Goal: Information Seeking & Learning: Understand process/instructions

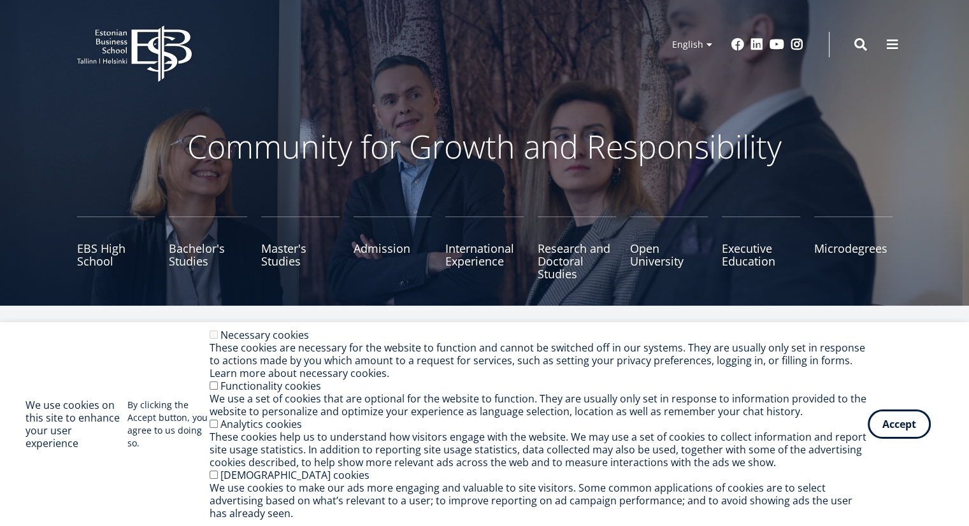
drag, startPoint x: 0, startPoint y: 0, endPoint x: 572, endPoint y: 322, distance: 656.5
click at [572, 322] on div "We use cookies on this site to enhance your user experience By clicking the Acc…" at bounding box center [484, 424] width 969 height 204
click at [932, 429] on div "Accept Withdraw consent" at bounding box center [906, 424] width 76 height 29
click at [913, 429] on button "Accept" at bounding box center [899, 421] width 63 height 29
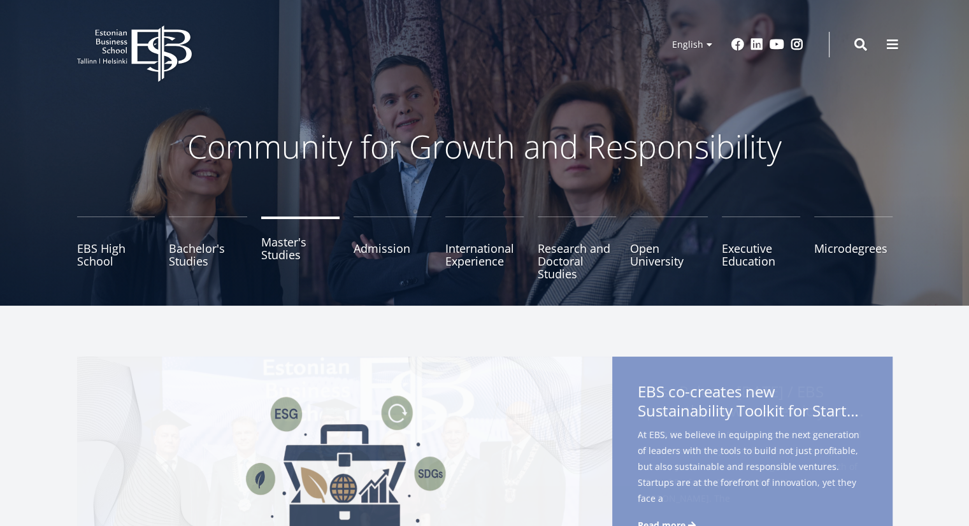
click at [289, 256] on link "Master's Studies" at bounding box center [300, 249] width 78 height 64
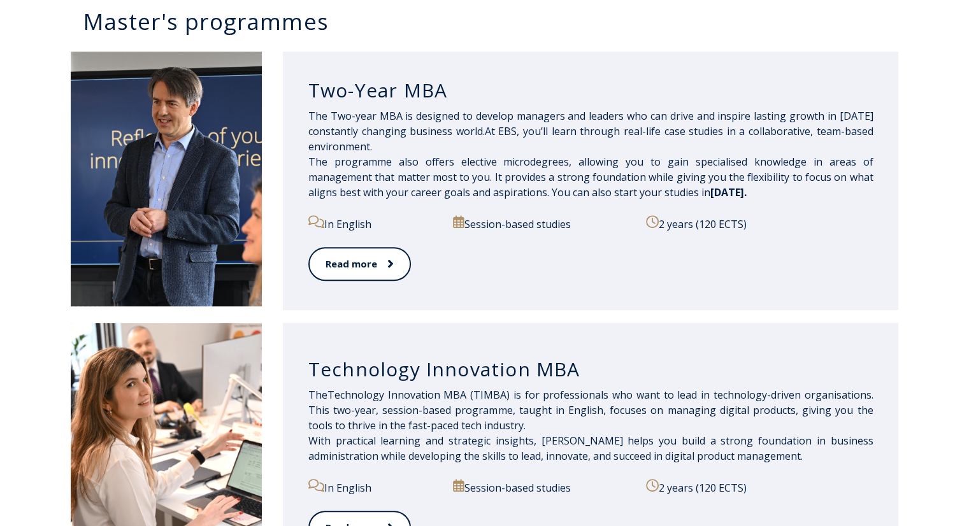
scroll to position [654, 0]
click at [368, 264] on link "Read more" at bounding box center [358, 264] width 101 height 35
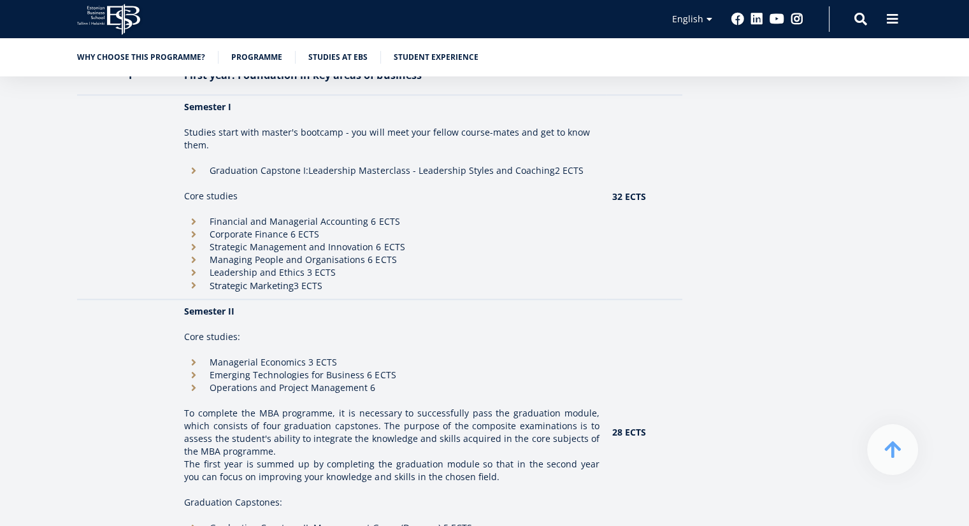
scroll to position [1147, 0]
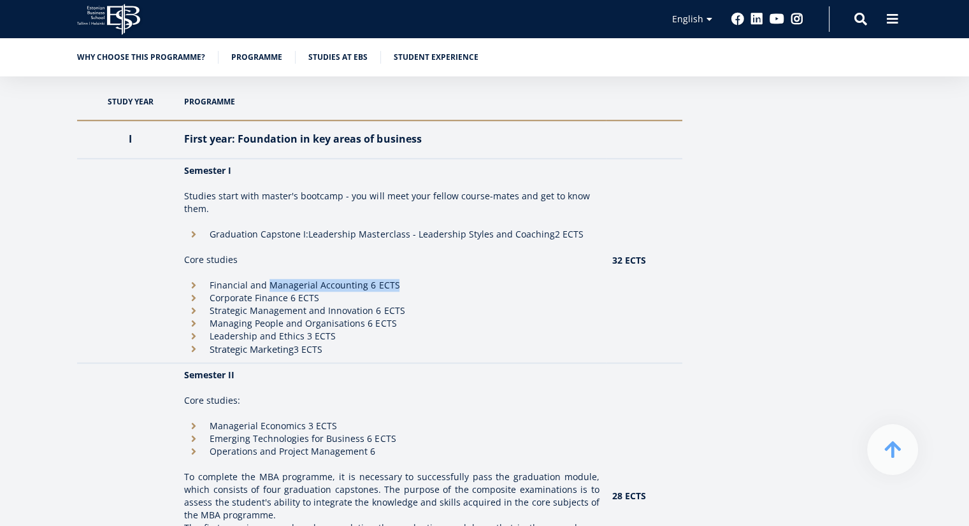
drag, startPoint x: 398, startPoint y: 283, endPoint x: 233, endPoint y: 298, distance: 165.7
click at [258, 292] on ul "Financial and Managerial Accounting 6 ECTS Corporate Finance 6 ECTS Strategic M…" at bounding box center [391, 317] width 415 height 77
drag, startPoint x: 372, startPoint y: 306, endPoint x: 183, endPoint y: 316, distance: 189.5
click at [203, 316] on li "Strategic Management and Innovation 6 ECTS" at bounding box center [391, 311] width 415 height 13
drag, startPoint x: 285, startPoint y: 318, endPoint x: 459, endPoint y: 324, distance: 173.4
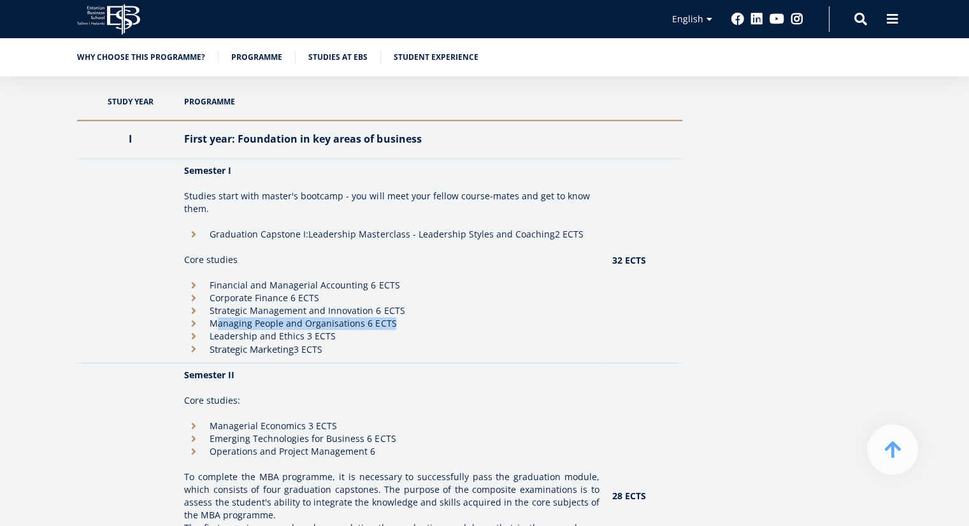
click at [458, 324] on li "Managing People and Organisations 6 ECTS" at bounding box center [391, 323] width 415 height 13
drag, startPoint x: 210, startPoint y: 323, endPoint x: 395, endPoint y: 313, distance: 185.7
click at [395, 313] on ul "Financial and Managerial Accounting 6 ECTS Corporate Finance 6 ECTS Strategic M…" at bounding box center [391, 317] width 415 height 77
drag, startPoint x: 393, startPoint y: 322, endPoint x: 206, endPoint y: 328, distance: 186.8
click at [208, 328] on li "Managing People and Organisations 6 ECTS" at bounding box center [391, 323] width 415 height 13
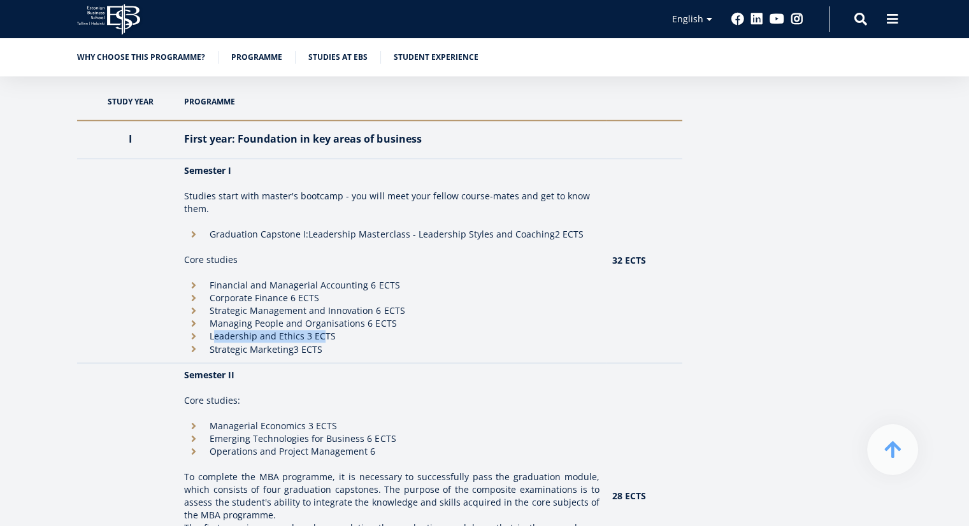
drag, startPoint x: 219, startPoint y: 340, endPoint x: 332, endPoint y: 332, distance: 113.0
click at [328, 333] on li "Leadership and Ethics 3 ECTS" at bounding box center [391, 336] width 415 height 13
drag, startPoint x: 340, startPoint y: 342, endPoint x: 199, endPoint y: 353, distance: 141.9
click at [208, 350] on ul "Financial and Managerial Accounting 6 ECTS Corporate Finance 6 ECTS Strategic M…" at bounding box center [391, 317] width 415 height 77
drag, startPoint x: 352, startPoint y: 343, endPoint x: 231, endPoint y: 319, distance: 122.8
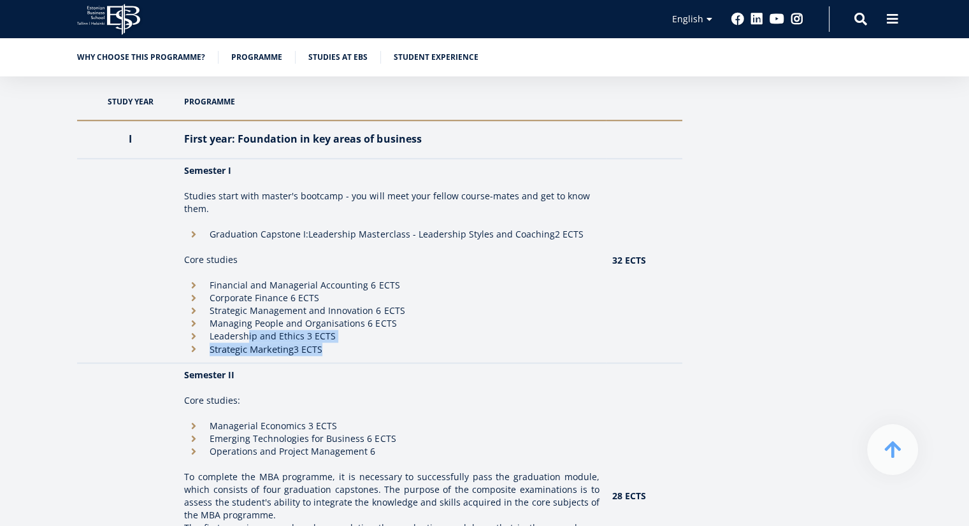
click at [233, 321] on ul "Financial and Managerial Accounting 6 ECTS Corporate Finance 6 ECTS Strategic M…" at bounding box center [391, 317] width 415 height 77
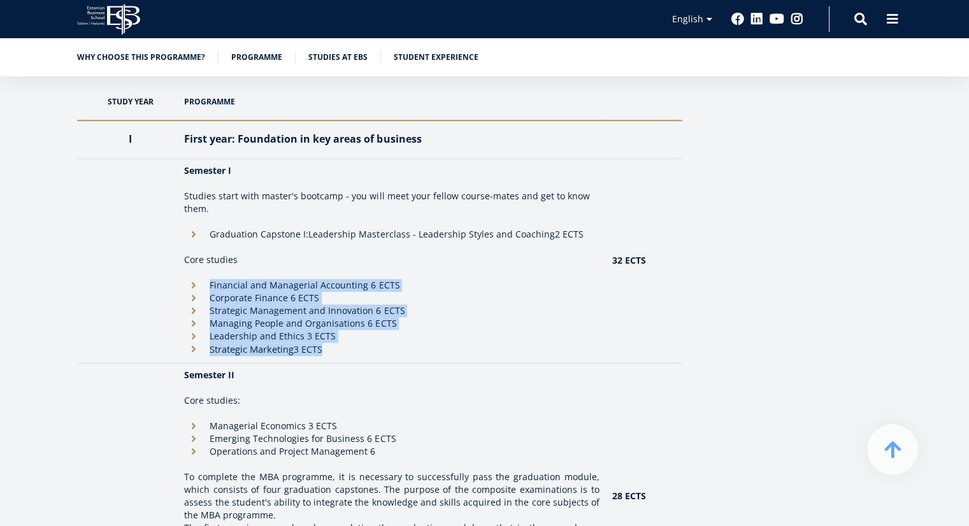
drag, startPoint x: 206, startPoint y: 287, endPoint x: 360, endPoint y: 355, distance: 168.6
click at [356, 352] on ul "Financial and Managerial Accounting 6 ECTS Corporate Finance 6 ECTS Strategic M…" at bounding box center [391, 317] width 415 height 77
click at [361, 355] on li "Strategic Marketing 3 ECTS" at bounding box center [391, 349] width 415 height 13
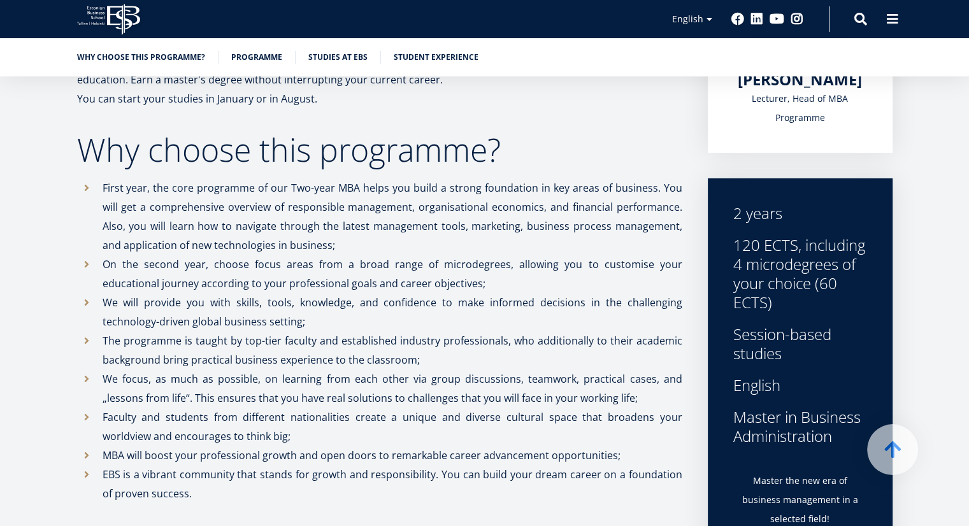
scroll to position [408, 0]
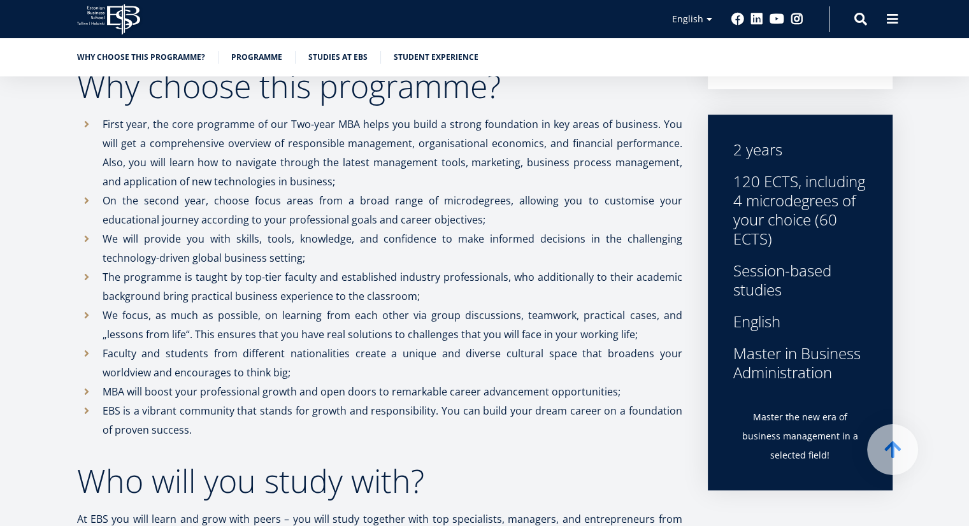
click at [777, 318] on div "English" at bounding box center [800, 321] width 134 height 19
drag, startPoint x: 785, startPoint y: 325, endPoint x: 733, endPoint y: 324, distance: 52.3
click at [733, 324] on div "English" at bounding box center [800, 321] width 134 height 19
drag, startPoint x: 760, startPoint y: 360, endPoint x: 724, endPoint y: 359, distance: 36.3
click at [744, 359] on div "Master in Business Administration" at bounding box center [800, 363] width 134 height 38
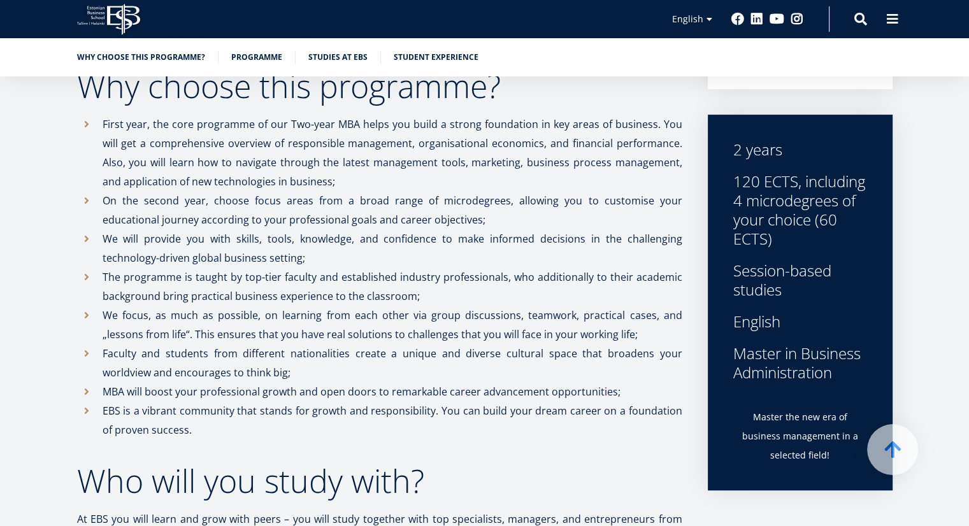
drag, startPoint x: 750, startPoint y: 365, endPoint x: 856, endPoint y: 378, distance: 107.2
click at [851, 377] on div "2 years 120 ECTS, including 4 microdegrees of your choice (60 ECTS) Session-bas…" at bounding box center [800, 303] width 185 height 376
drag, startPoint x: 775, startPoint y: 294, endPoint x: 742, endPoint y: 285, distance: 34.3
click at [744, 285] on div "Session-based studies" at bounding box center [800, 280] width 134 height 38
drag, startPoint x: 745, startPoint y: 277, endPoint x: 788, endPoint y: 279, distance: 42.8
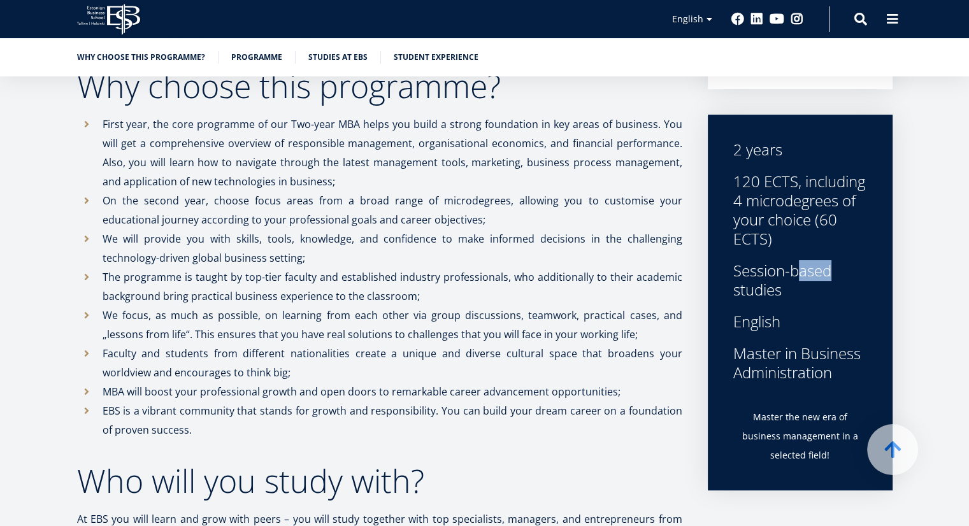
click at [781, 278] on div "Session-based studies" at bounding box center [800, 280] width 134 height 38
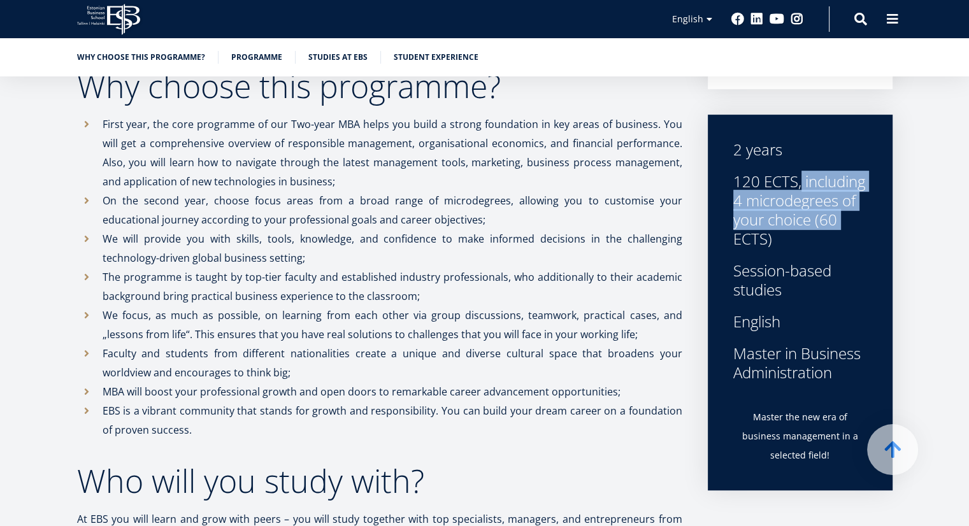
drag, startPoint x: 785, startPoint y: 219, endPoint x: 717, endPoint y: 179, distance: 78.6
click at [723, 183] on div "2 years 120 ECTS, including 4 microdegrees of your choice (60 ECTS) Session-bas…" at bounding box center [800, 303] width 185 height 376
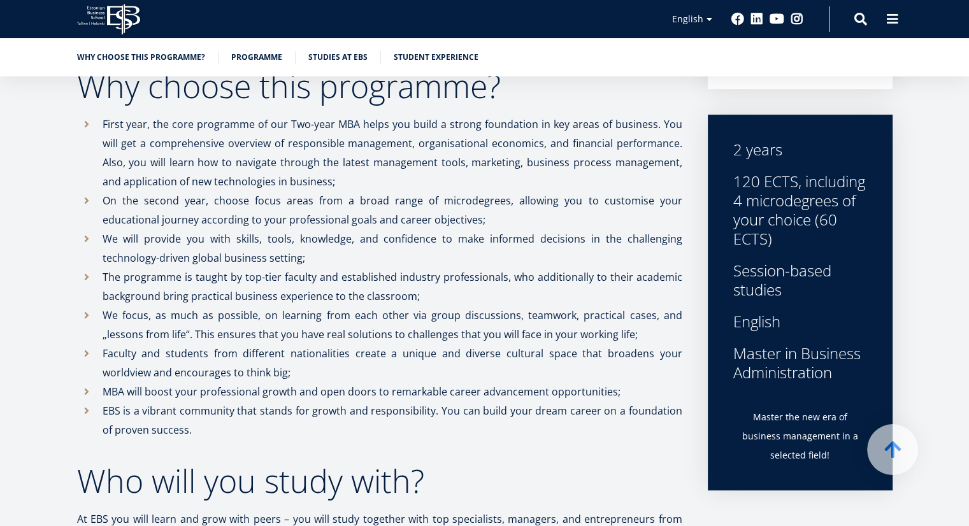
click at [821, 238] on div "120 ECTS, including 4 microdegrees of your choice (60 ECTS)" at bounding box center [800, 210] width 134 height 76
drag, startPoint x: 808, startPoint y: 236, endPoint x: 716, endPoint y: 171, distance: 113.0
click at [718, 174] on div "2 years 120 ECTS, including 4 microdegrees of your choice (60 ECTS) Session-bas…" at bounding box center [800, 303] width 185 height 376
click at [802, 224] on div "120 ECTS, including 4 microdegrees of your choice (60 ECTS)" at bounding box center [800, 210] width 134 height 76
click at [563, 258] on p "We will provide you with skills, tools, knowledge, and confidence to make infor…" at bounding box center [393, 248] width 580 height 38
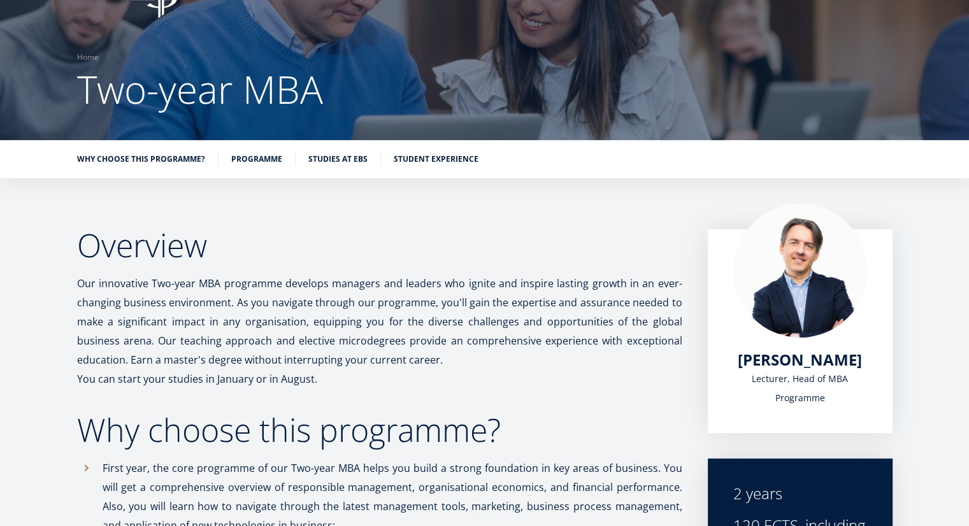
scroll to position [0, 0]
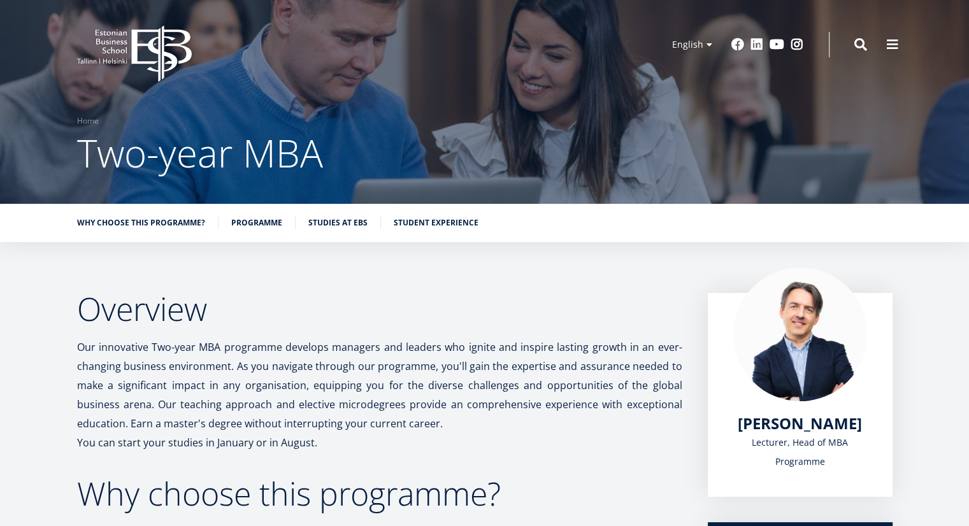
click at [895, 48] on span at bounding box center [892, 44] width 13 height 13
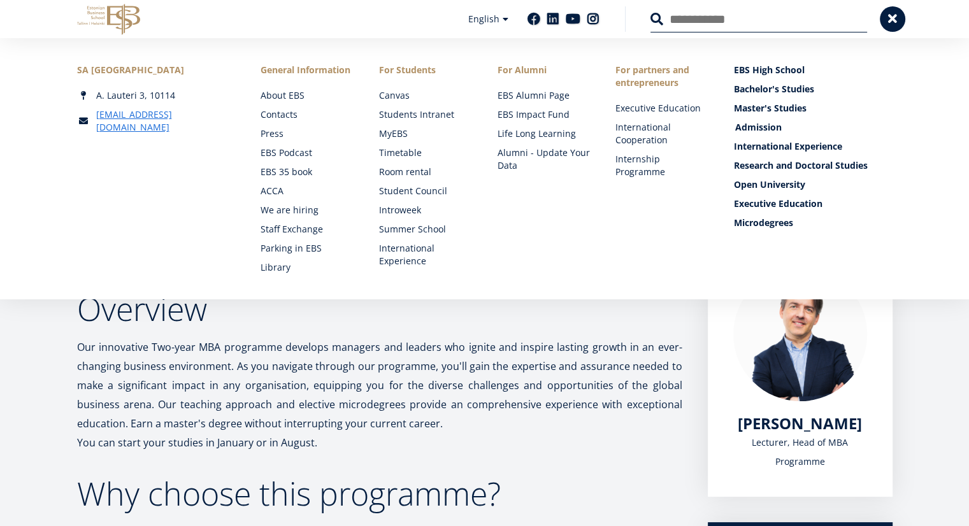
click at [765, 126] on link "Admission" at bounding box center [814, 127] width 159 height 13
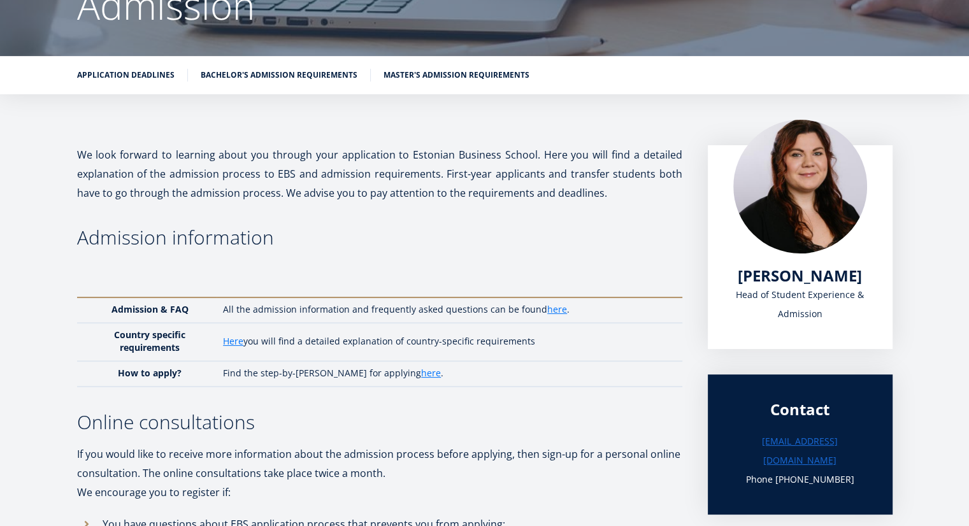
scroll to position [153, 0]
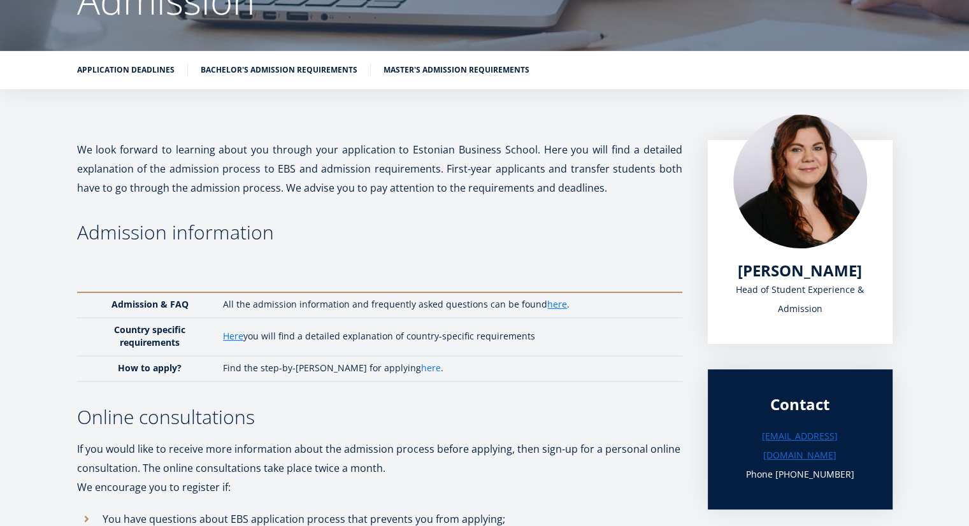
click at [421, 368] on link "here" at bounding box center [431, 368] width 20 height 13
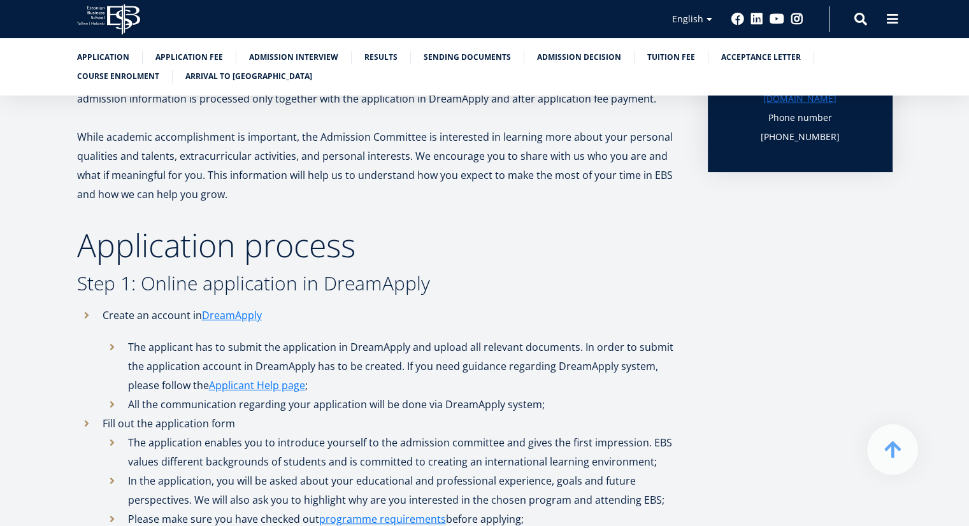
scroll to position [446, 0]
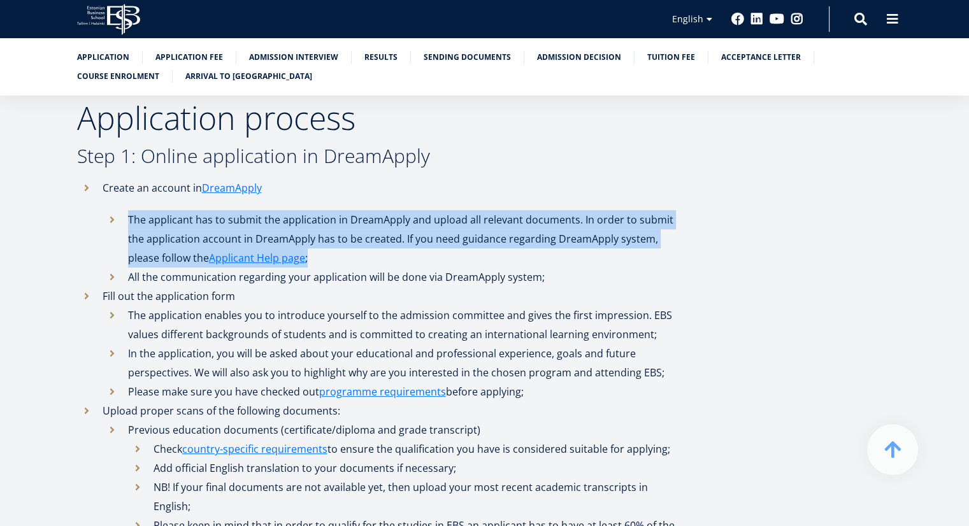
drag, startPoint x: 160, startPoint y: 218, endPoint x: 491, endPoint y: 277, distance: 336.5
click at [460, 271] on ul "The applicant has to submit the application in DreamApply and upload all releva…" at bounding box center [393, 248] width 580 height 76
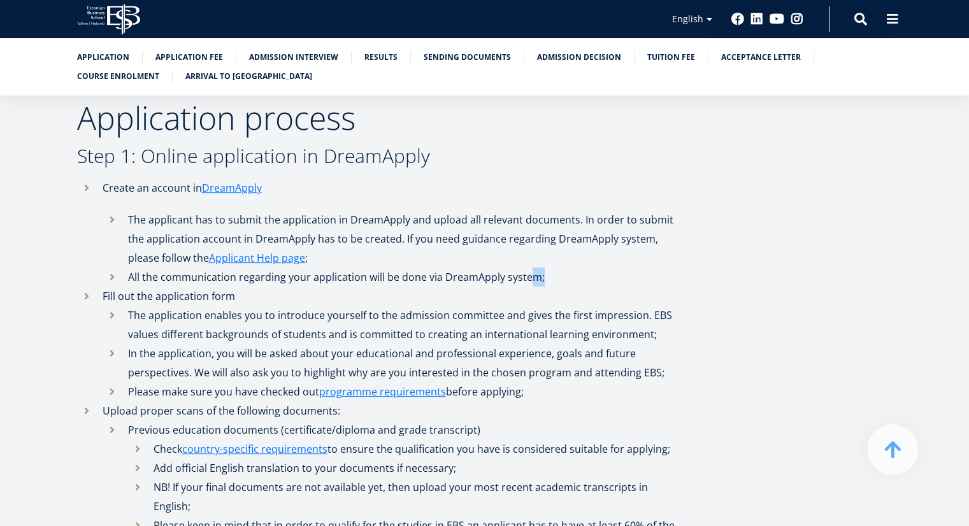
drag, startPoint x: 545, startPoint y: 280, endPoint x: 559, endPoint y: 281, distance: 14.0
click at [554, 281] on li "All the communication regarding your application will be done via DreamApply sy…" at bounding box center [393, 277] width 580 height 19
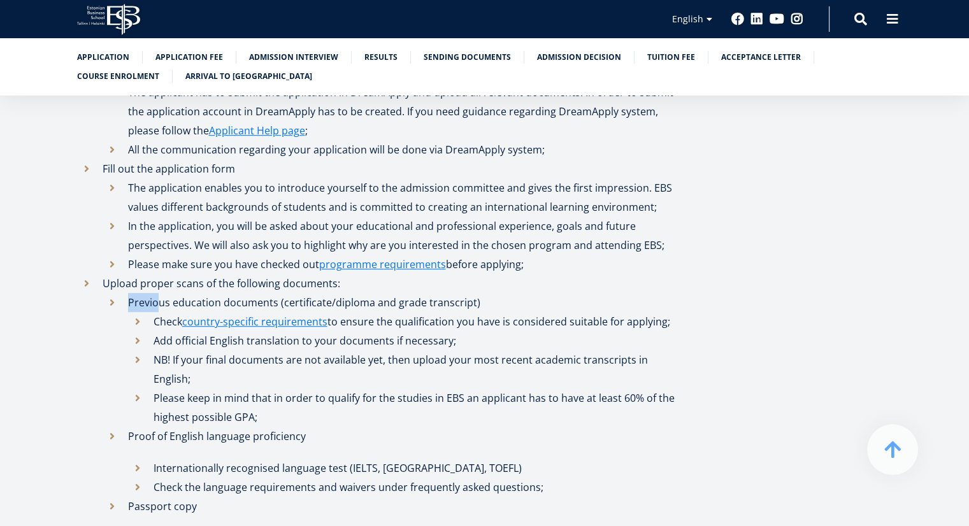
drag, startPoint x: 133, startPoint y: 296, endPoint x: 178, endPoint y: 316, distance: 49.4
click at [175, 314] on li "Previous education documents (certificate/diploma and grade transcript) Check c…" at bounding box center [393, 360] width 580 height 134
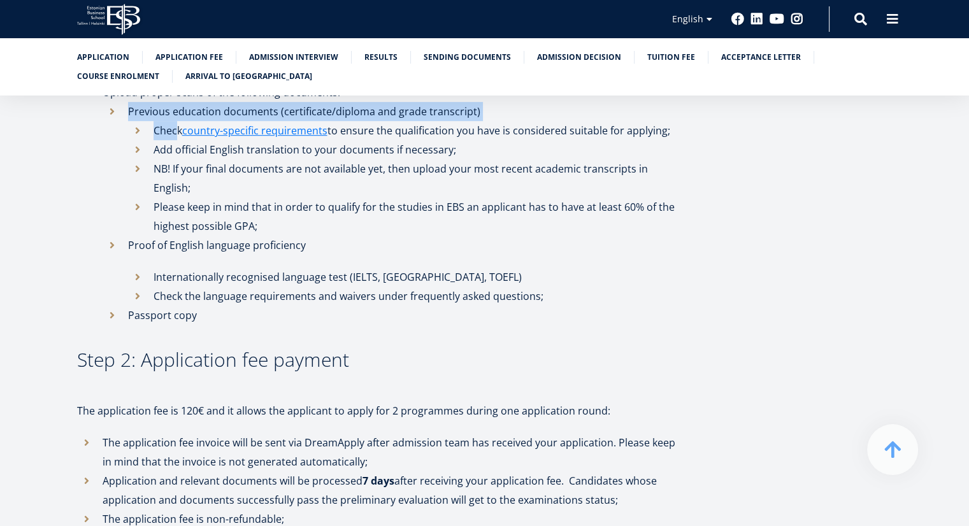
scroll to position [828, 0]
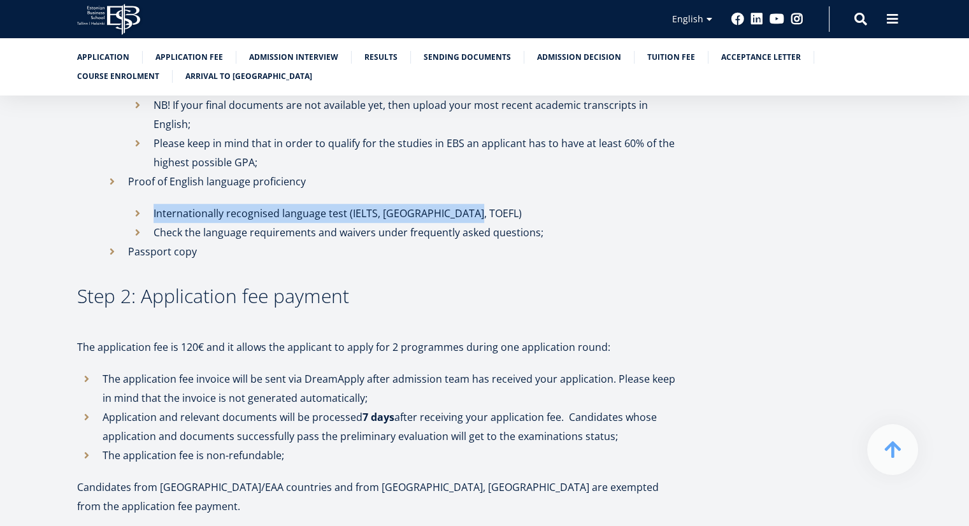
drag, startPoint x: 153, startPoint y: 197, endPoint x: 489, endPoint y: 197, distance: 336.4
click at [489, 204] on li "Internationally recognised language test (IELTS, Cambridge, TOEFL)" at bounding box center [405, 213] width 554 height 19
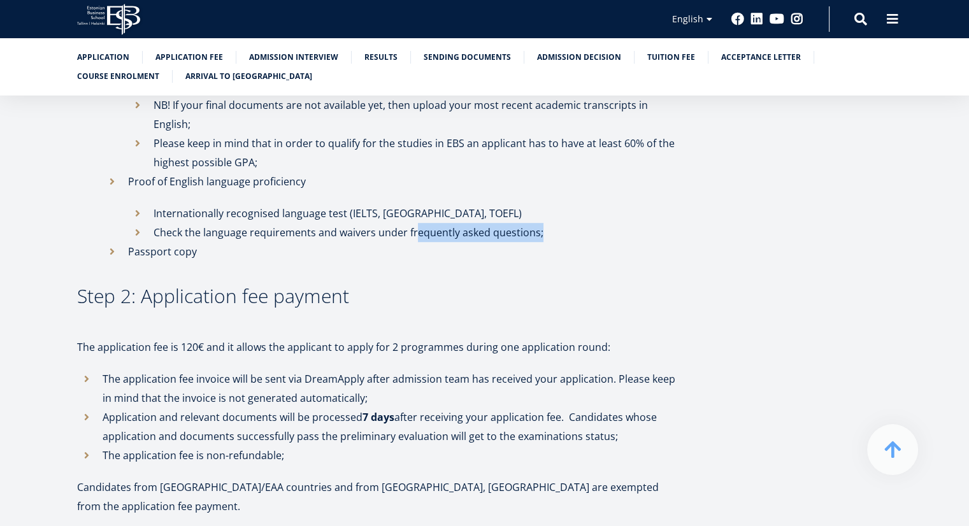
drag, startPoint x: 533, startPoint y: 207, endPoint x: 341, endPoint y: 228, distance: 193.6
click at [372, 223] on li "Check the language requirements and waivers under frequently asked questions;" at bounding box center [405, 232] width 554 height 19
click at [336, 242] on li "Passport copy" at bounding box center [393, 251] width 580 height 19
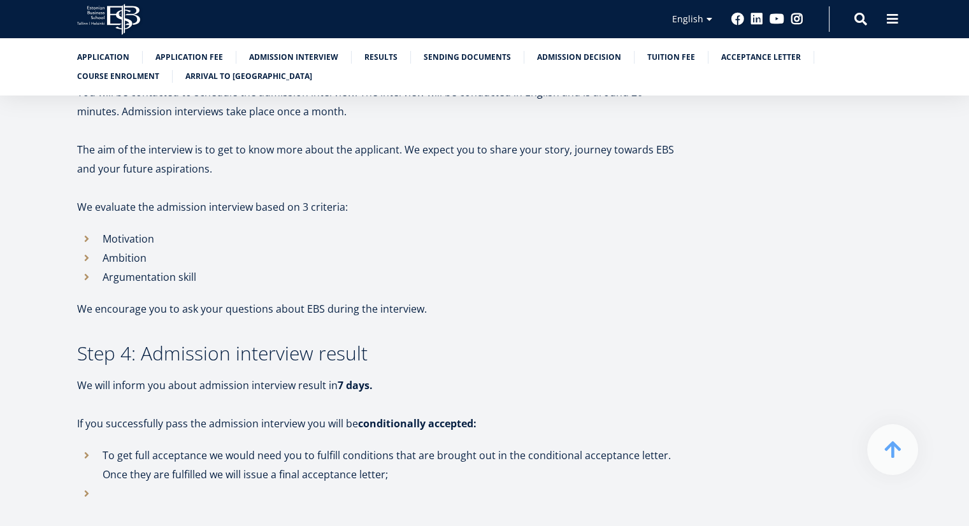
scroll to position [1465, 0]
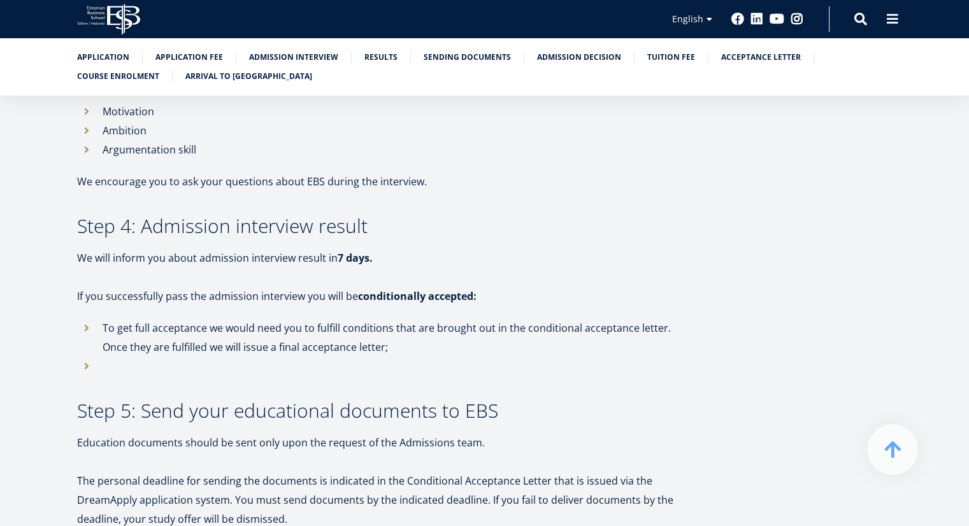
drag, startPoint x: 305, startPoint y: 226, endPoint x: 438, endPoint y: 241, distance: 134.0
click at [394, 248] on p "We will inform you about admission interview result in 7 days." at bounding box center [379, 257] width 605 height 19
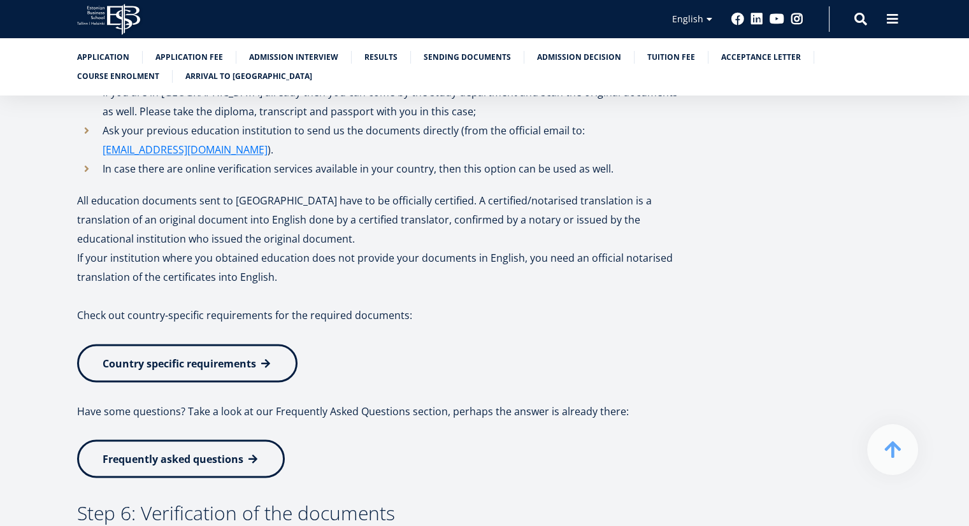
scroll to position [2230, 0]
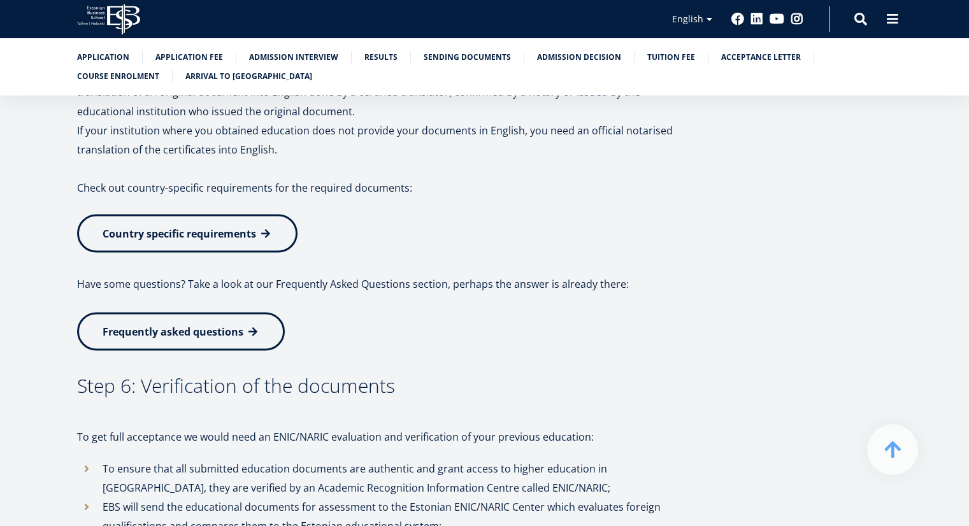
click at [231, 214] on link "Country specific requirements" at bounding box center [187, 233] width 220 height 38
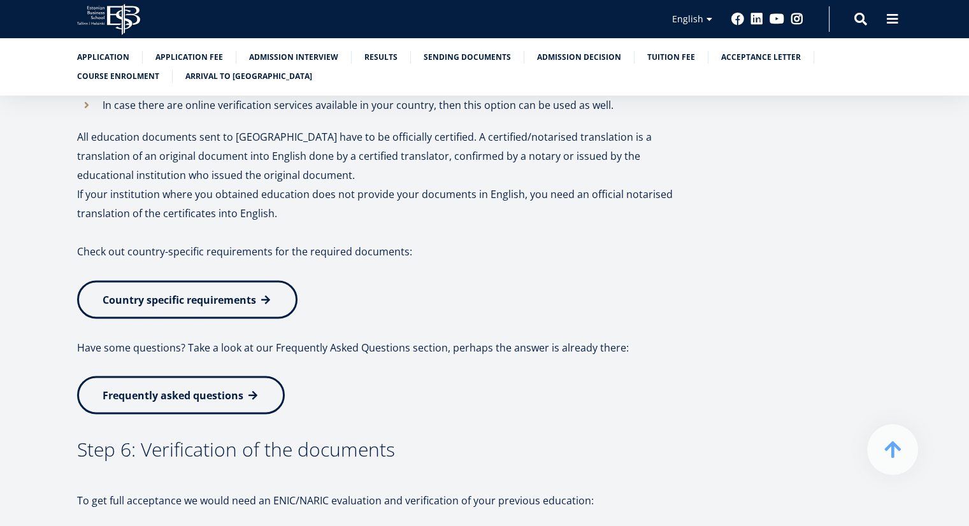
scroll to position [2103, 0]
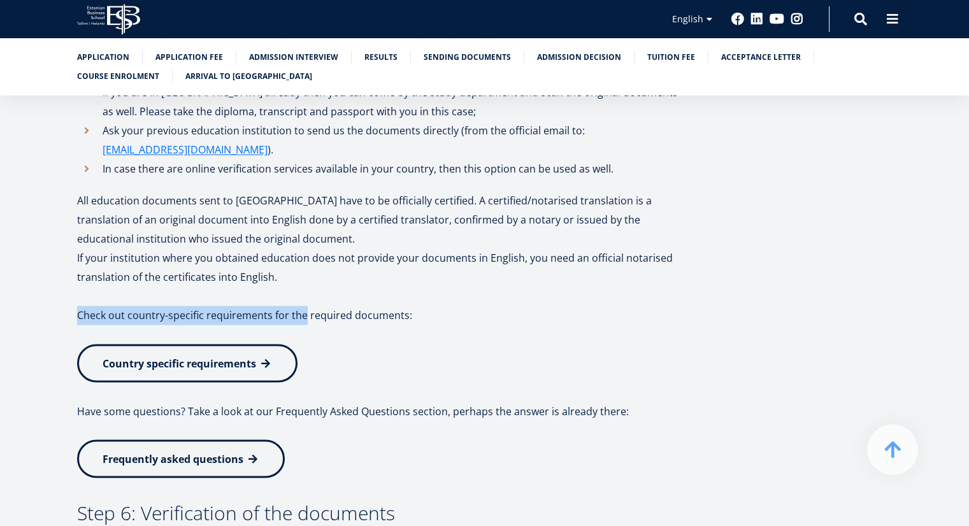
drag, startPoint x: 317, startPoint y: 256, endPoint x: 464, endPoint y: 210, distance: 154.2
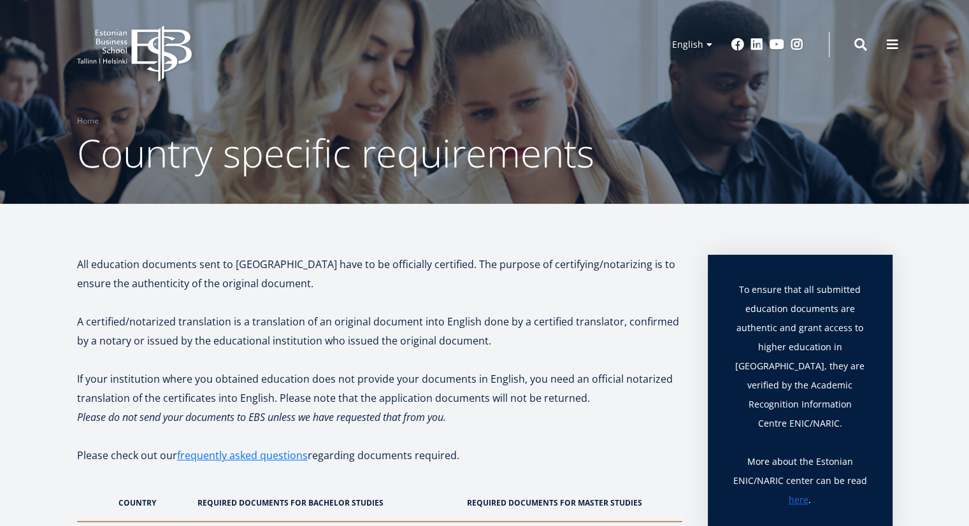
drag, startPoint x: 833, startPoint y: 109, endPoint x: 816, endPoint y: 127, distance: 24.8
click at [828, 115] on div "Breadcrumb Home Country specific requirements" at bounding box center [485, 147] width 918 height 64
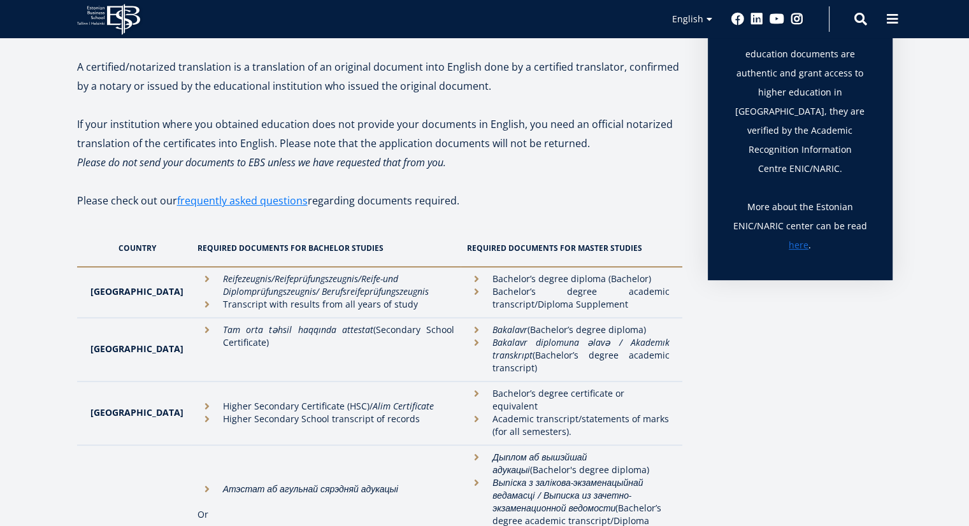
click at [670, 199] on p "Please check out our frequently asked questions regarding documents required." at bounding box center [379, 210] width 605 height 38
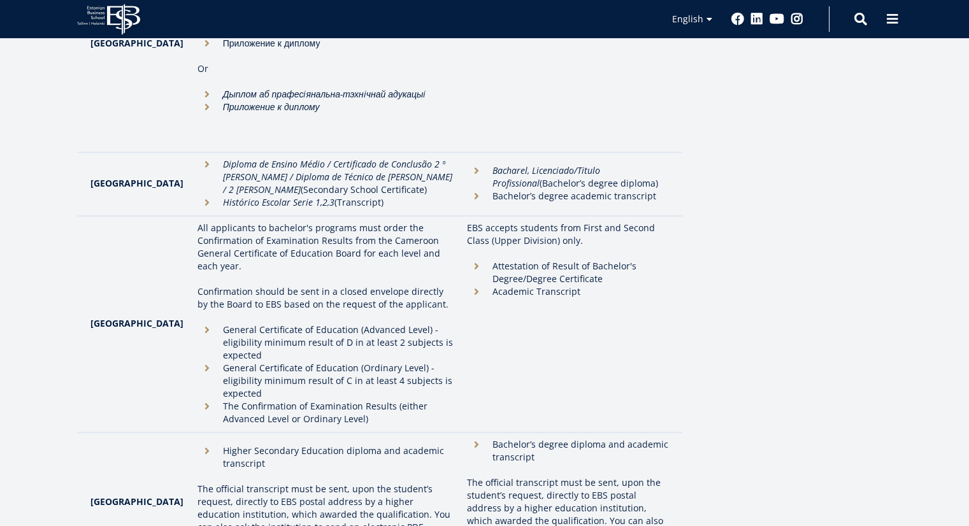
scroll to position [828, 0]
